Goal: Task Accomplishment & Management: Manage account settings

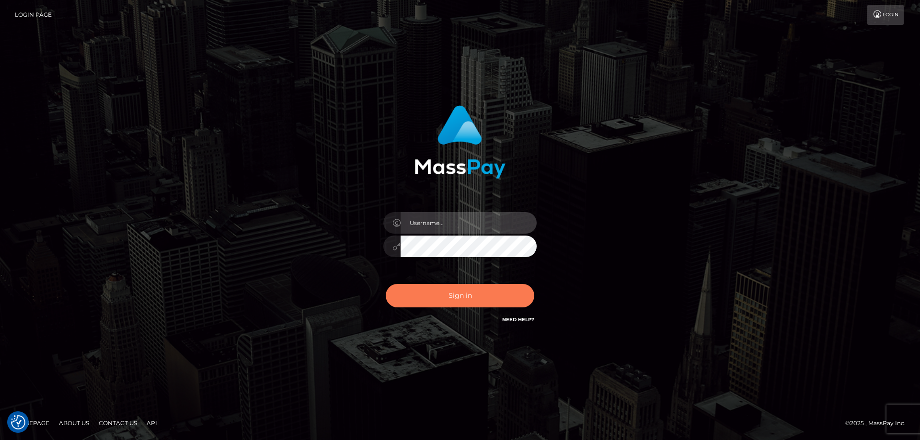
type input "tinekeb"
click at [456, 294] on button "Sign in" at bounding box center [460, 295] width 149 height 23
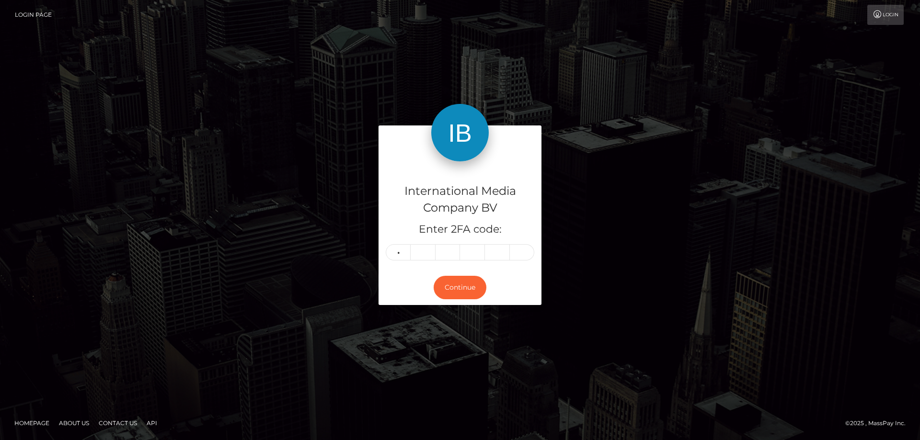
type input "9"
type input "6"
type input "0"
type input "2"
type input "4"
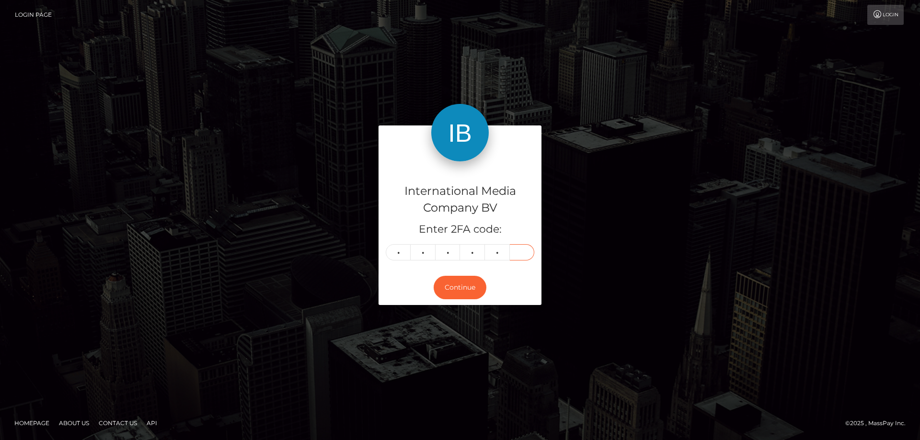
type input "5"
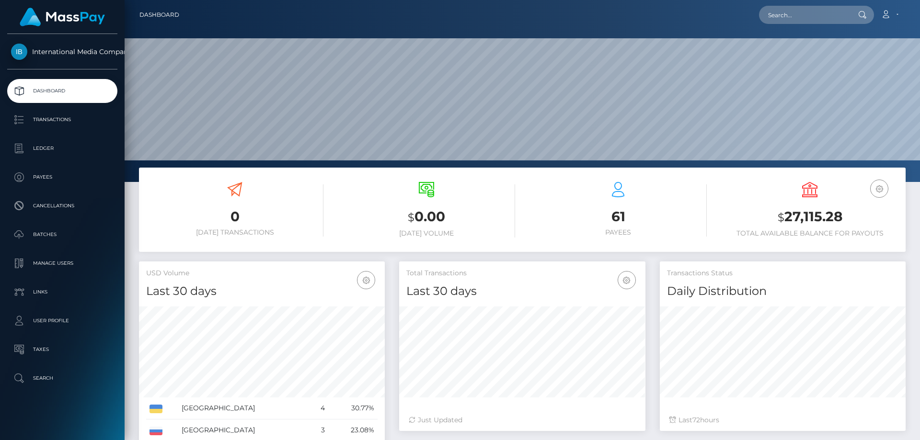
scroll to position [170, 246]
click at [887, 13] on icon at bounding box center [886, 15] width 10 height 8
click at [848, 62] on link "Logout" at bounding box center [866, 62] width 77 height 18
